Goal: Check status

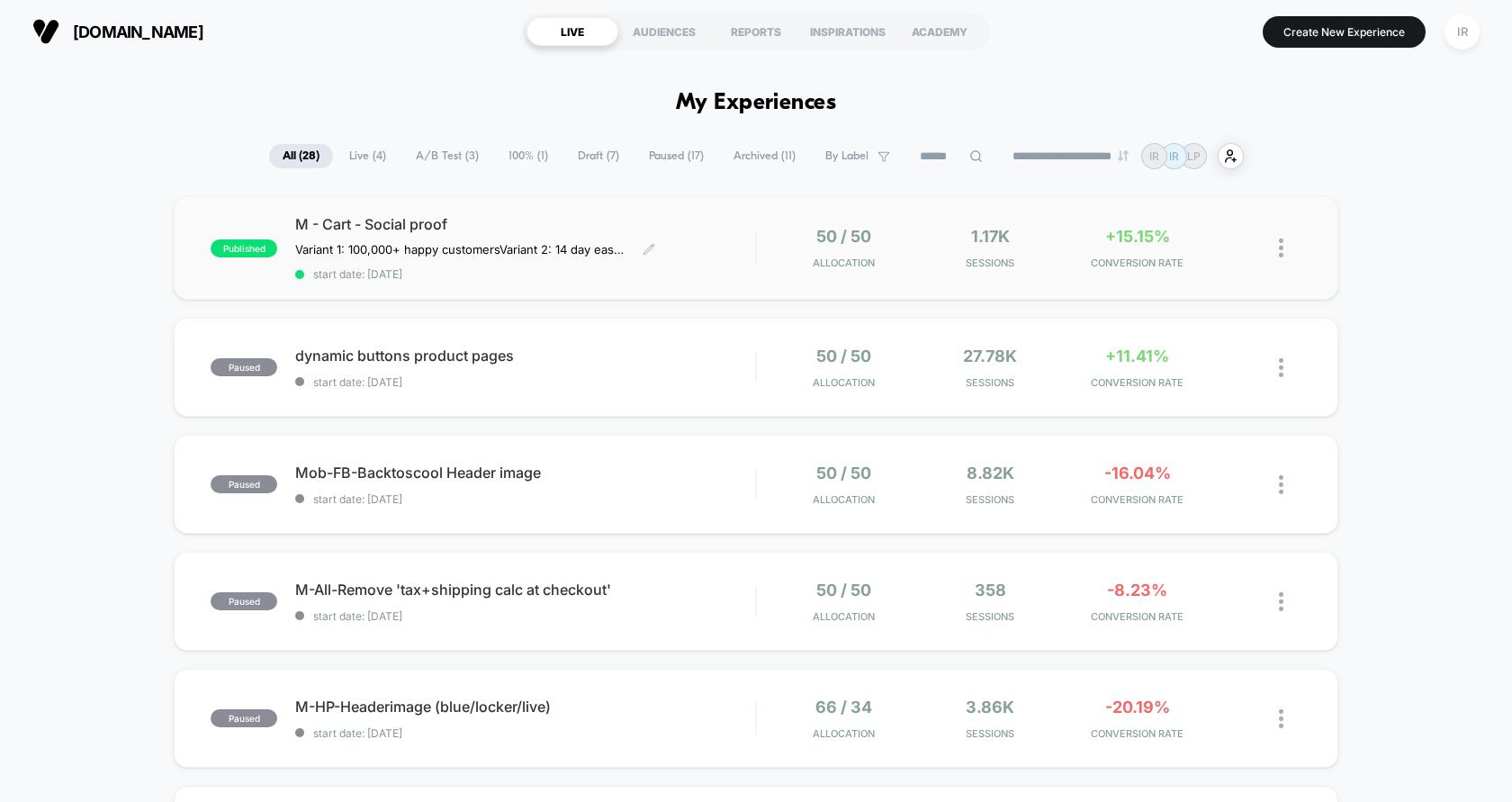
click at [643, 276] on span "start date: [DATE]" at bounding box center [526, 273] width 460 height 14
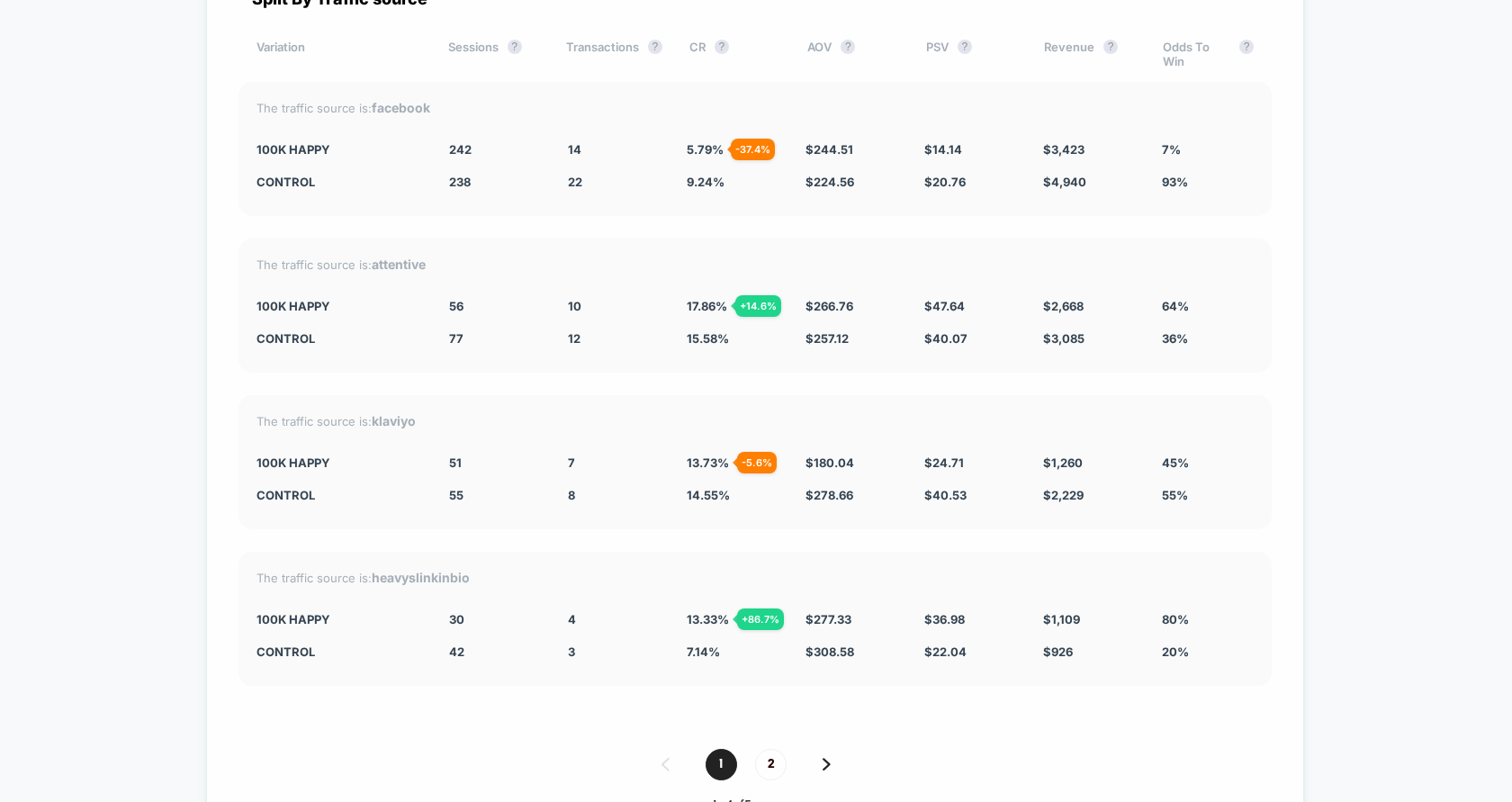
scroll to position [4599, 0]
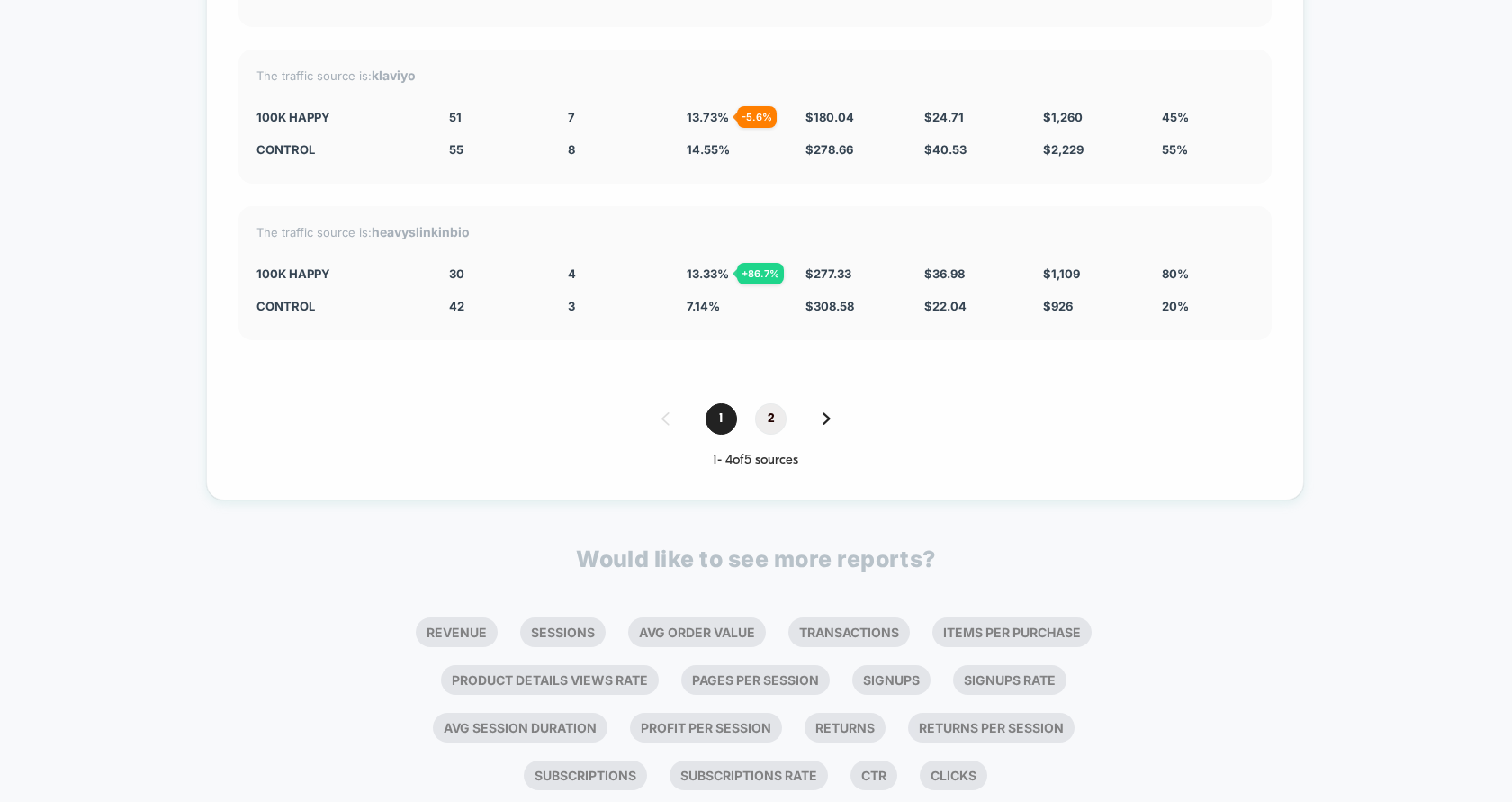
click at [774, 403] on span "2" at bounding box center [770, 419] width 31 height 31
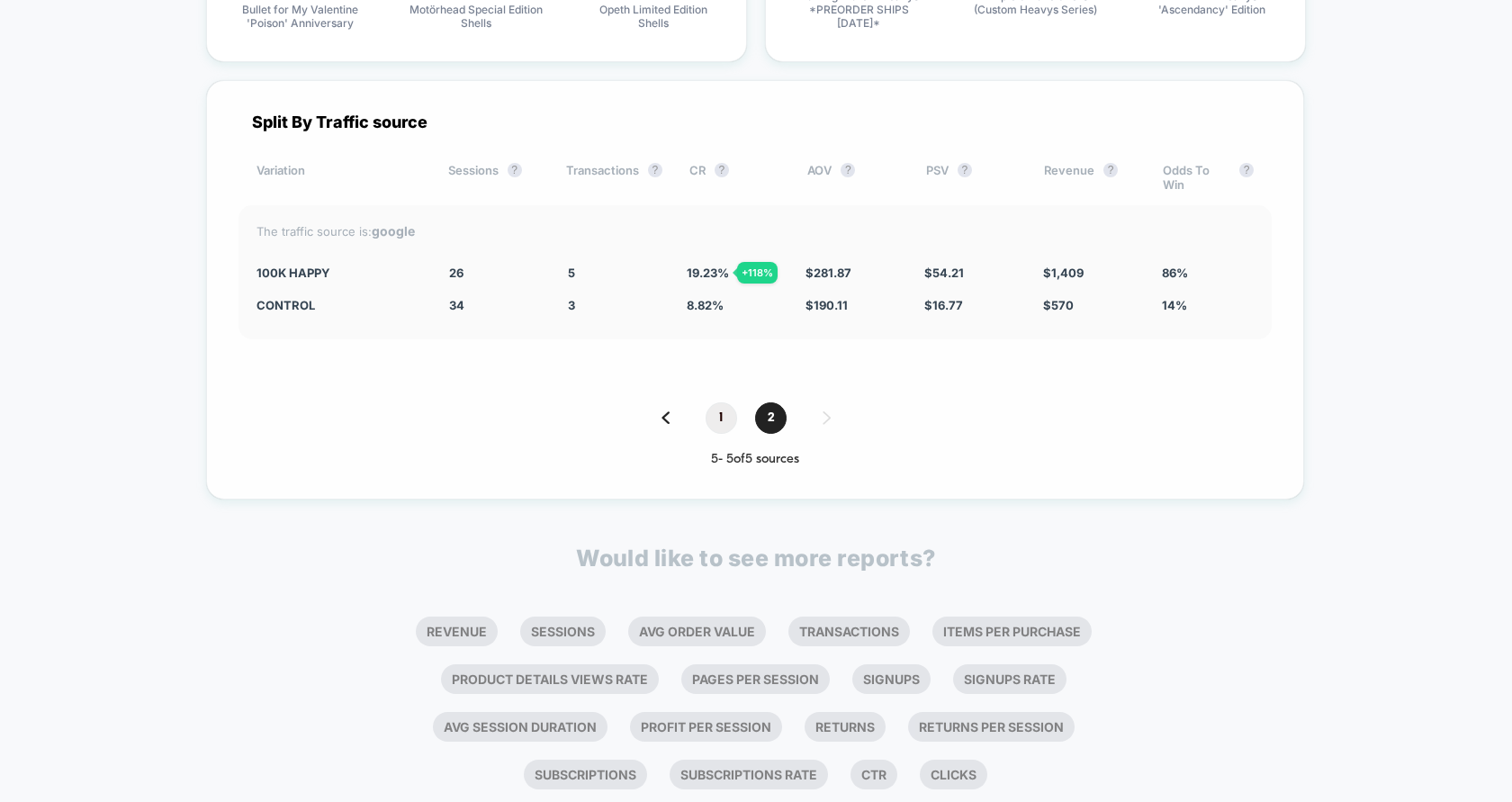
click at [730, 409] on span "1" at bounding box center [721, 419] width 31 height 31
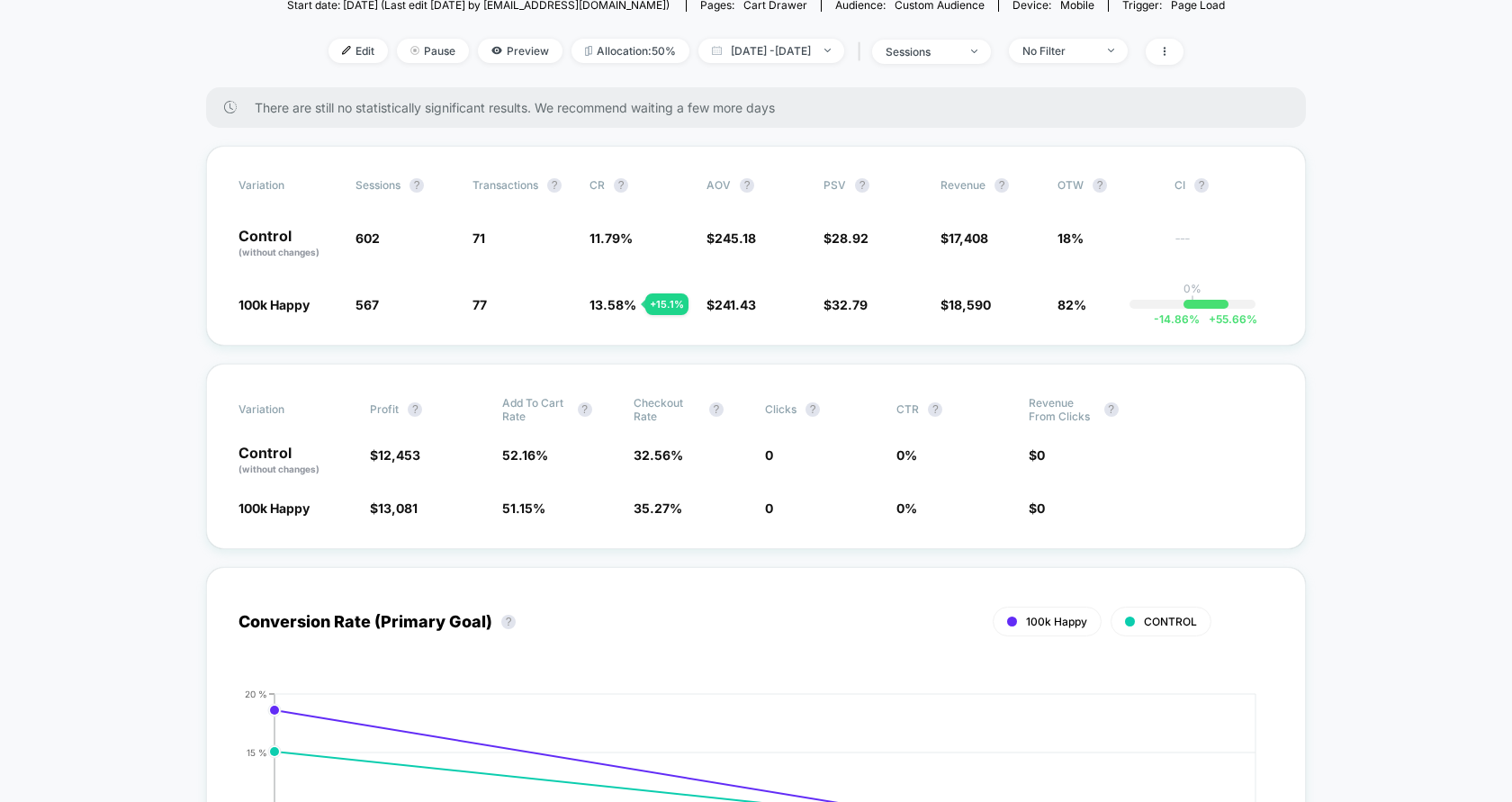
scroll to position [0, 0]
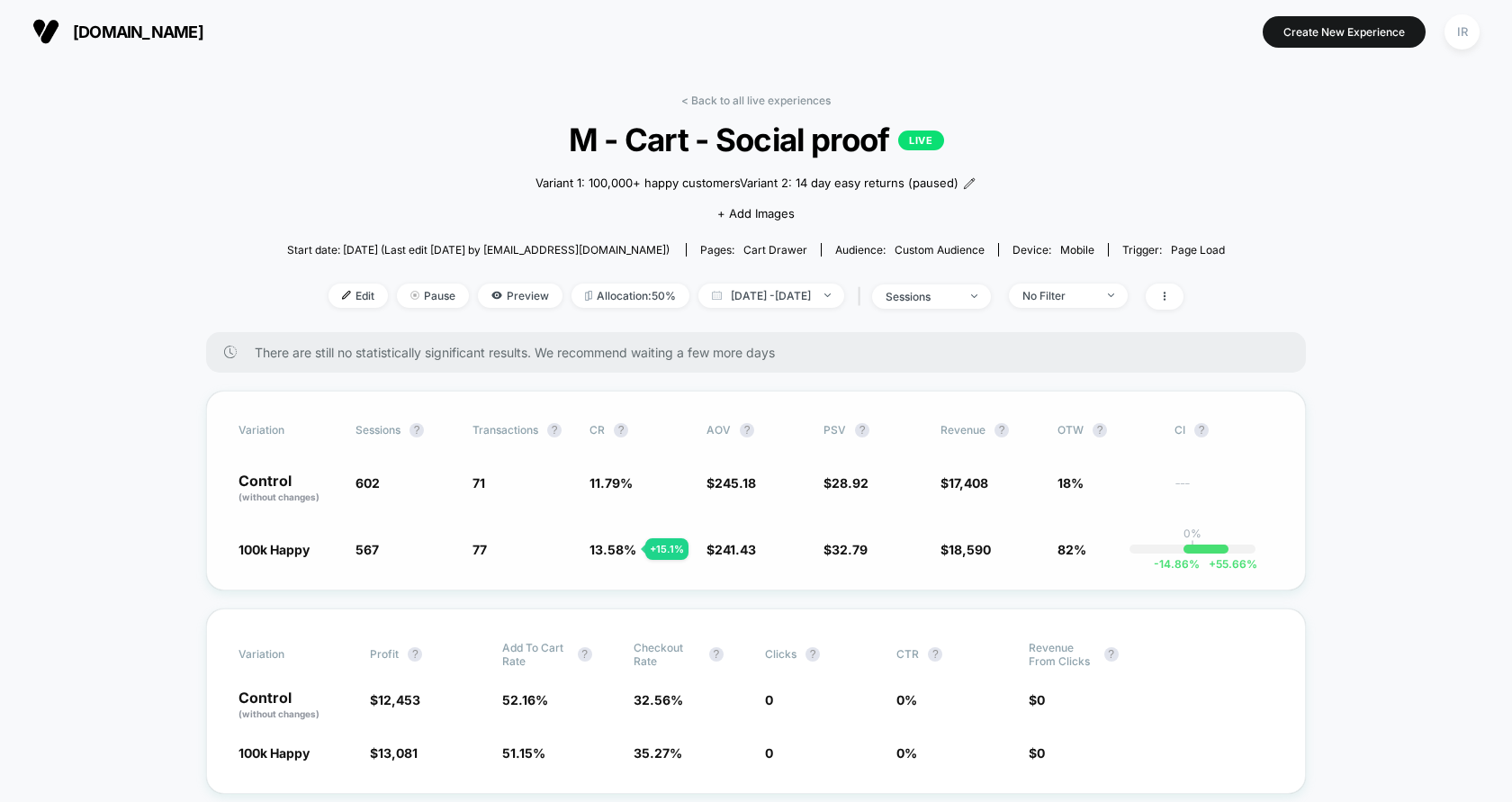
drag, startPoint x: 593, startPoint y: 480, endPoint x: 966, endPoint y: 565, distance: 382.6
click at [966, 562] on div "Variation Sessions ? Transactions ? CR ? AOV ? PSV ? Revenue ? OTW ? CI ? Contr…" at bounding box center [756, 491] width 1100 height 200
drag, startPoint x: 923, startPoint y: 472, endPoint x: 1032, endPoint y: 542, distance: 129.5
click at [1032, 542] on div "Variation Sessions ? Transactions ? CR ? AOV ? PSV ? Revenue ? OTW ? CI ? Contr…" at bounding box center [756, 491] width 1100 height 200
click at [1032, 542] on span "$ 18,590 + 13.4 %" at bounding box center [989, 549] width 99 height 18
